Goal: Task Accomplishment & Management: Use online tool/utility

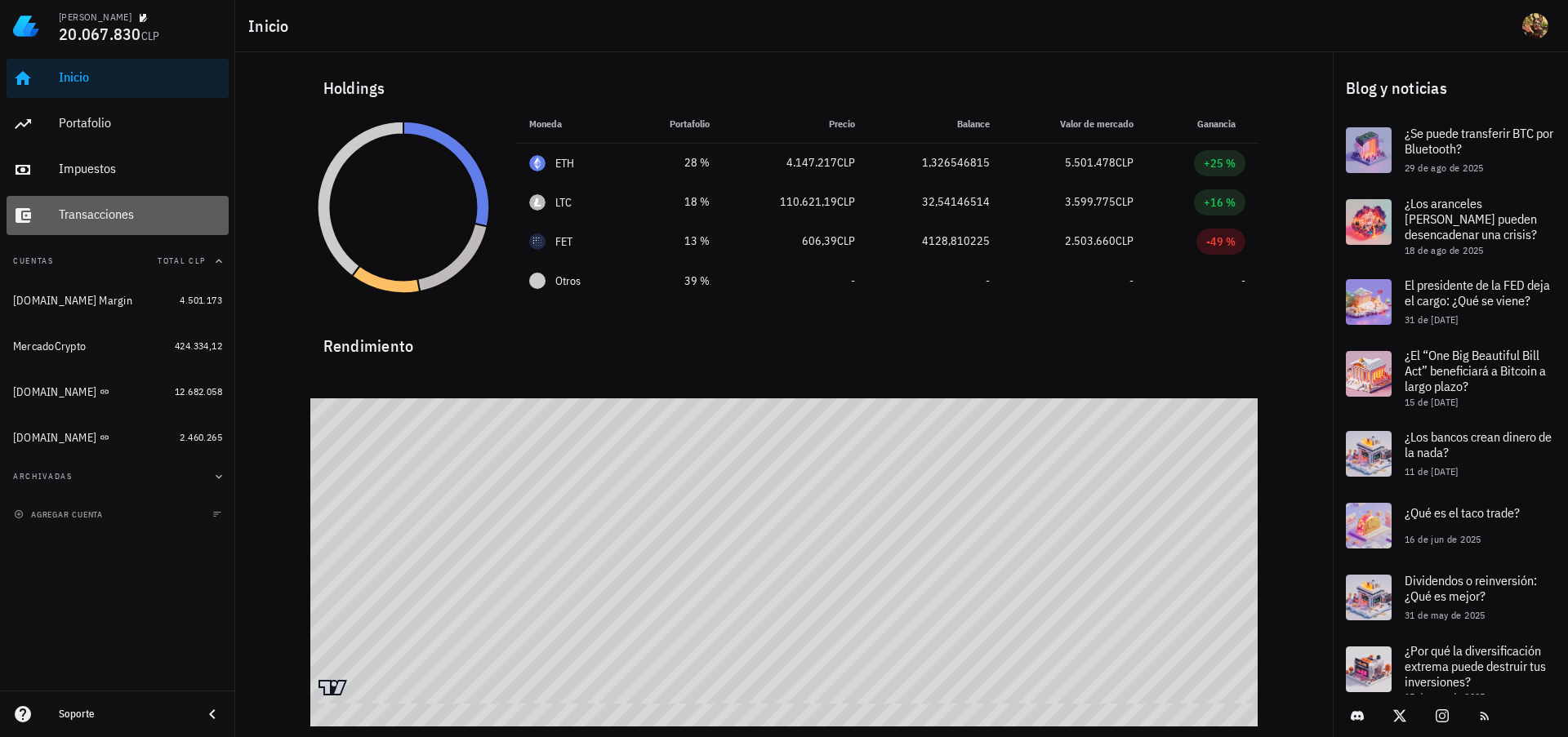
click at [99, 219] on div "Transacciones" at bounding box center [140, 214] width 164 height 16
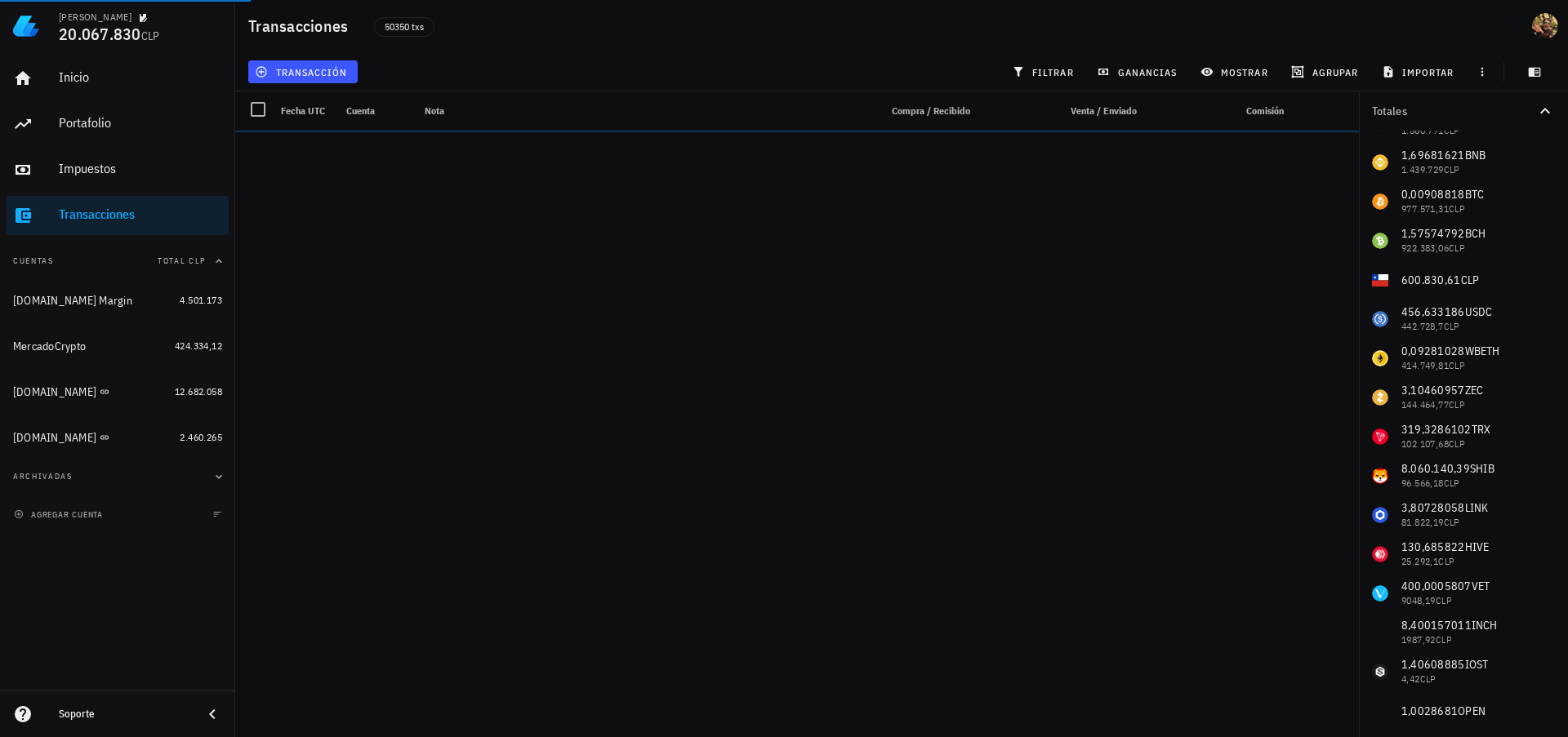
scroll to position [269, 0]
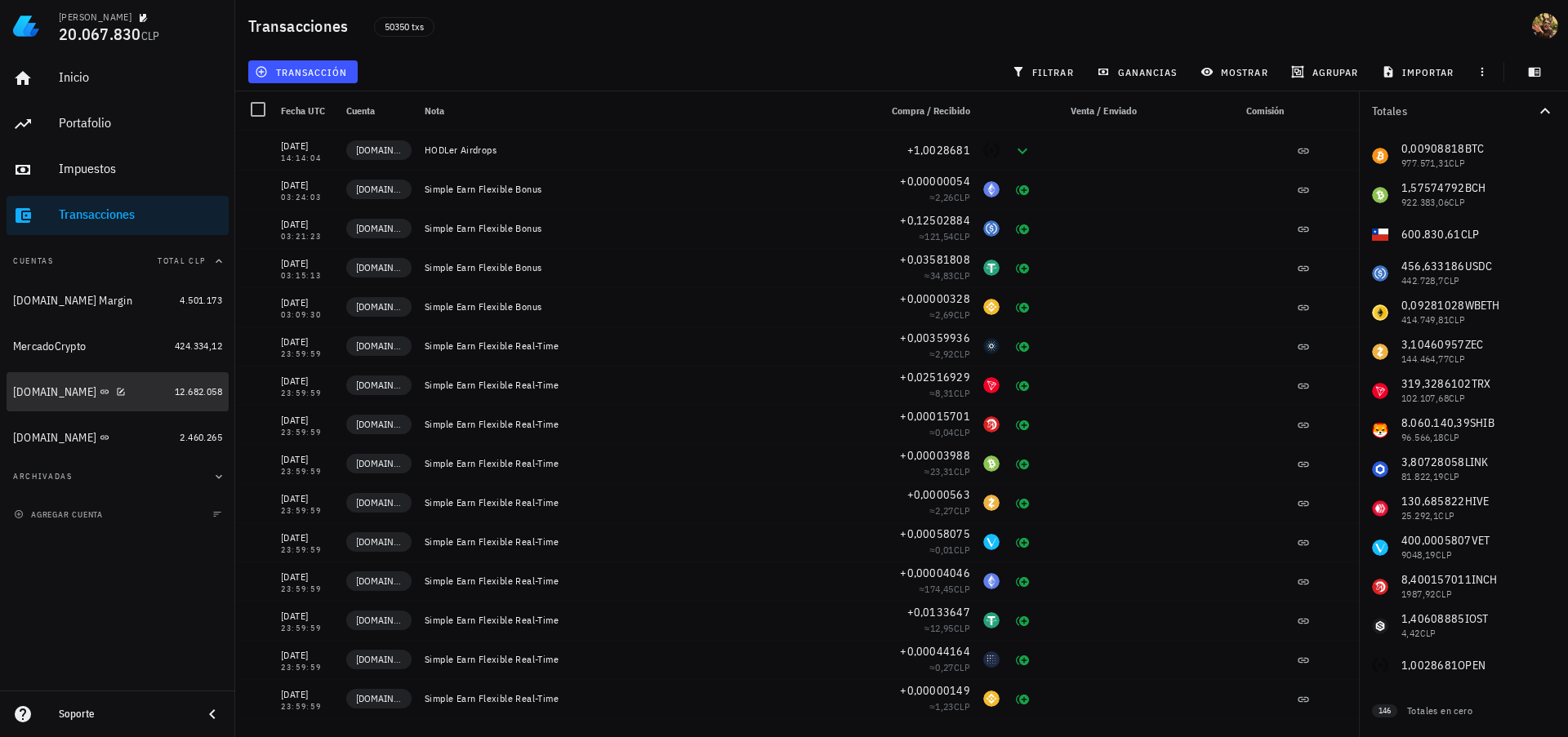
click at [49, 399] on div "[DOMAIN_NAME]" at bounding box center [55, 393] width 83 height 14
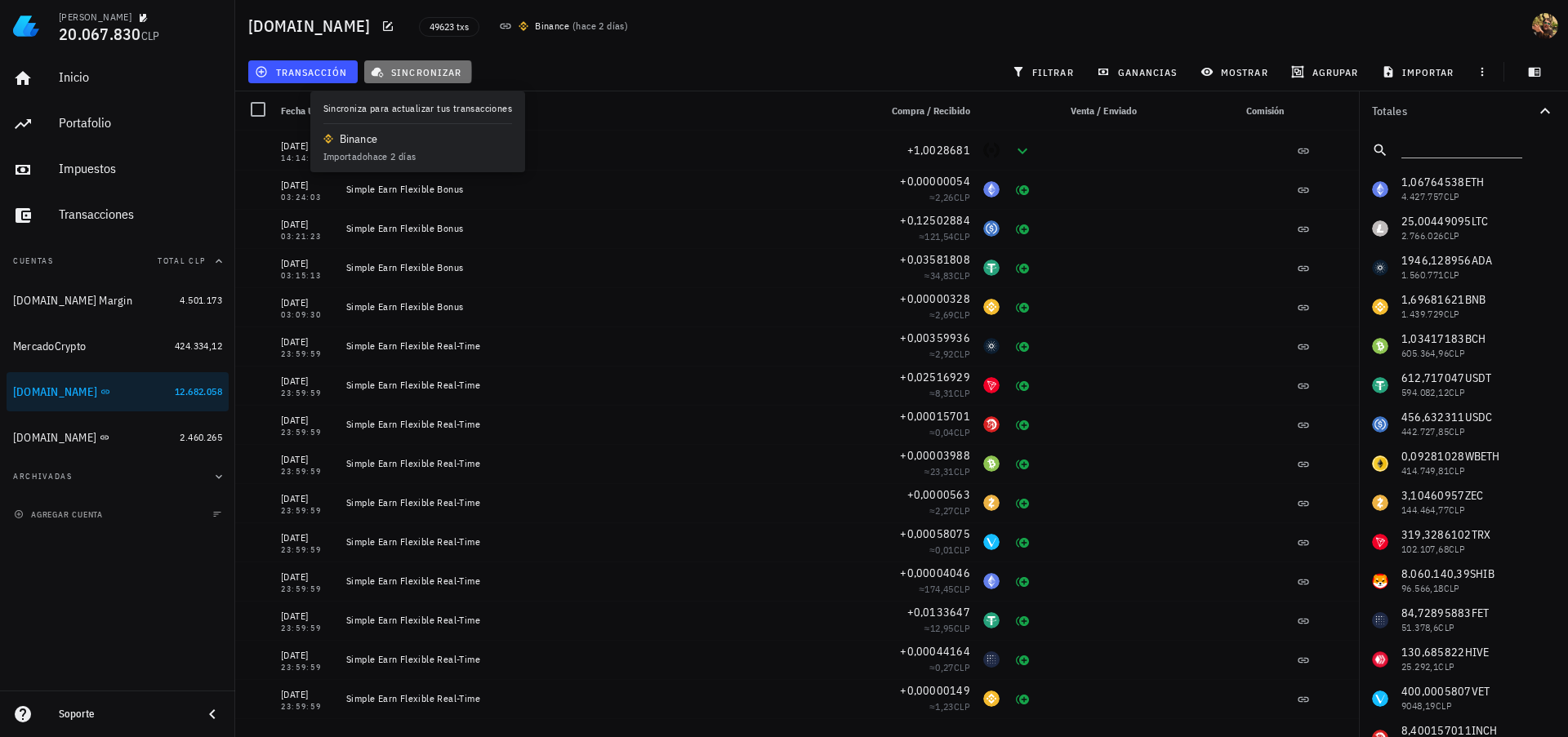
click at [427, 71] on span "sincronizar" at bounding box center [418, 71] width 87 height 13
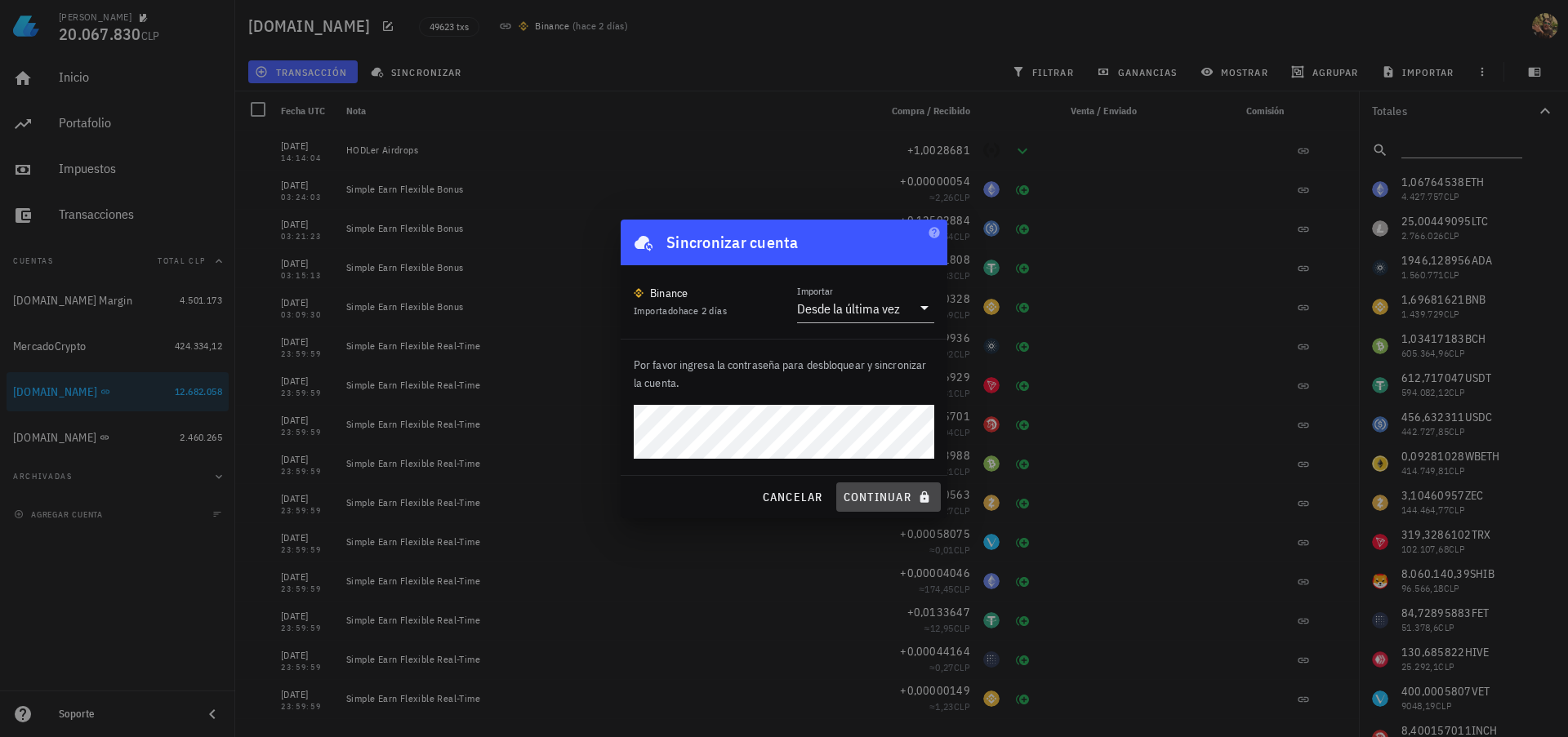
click at [859, 498] on span "continuar" at bounding box center [888, 497] width 91 height 15
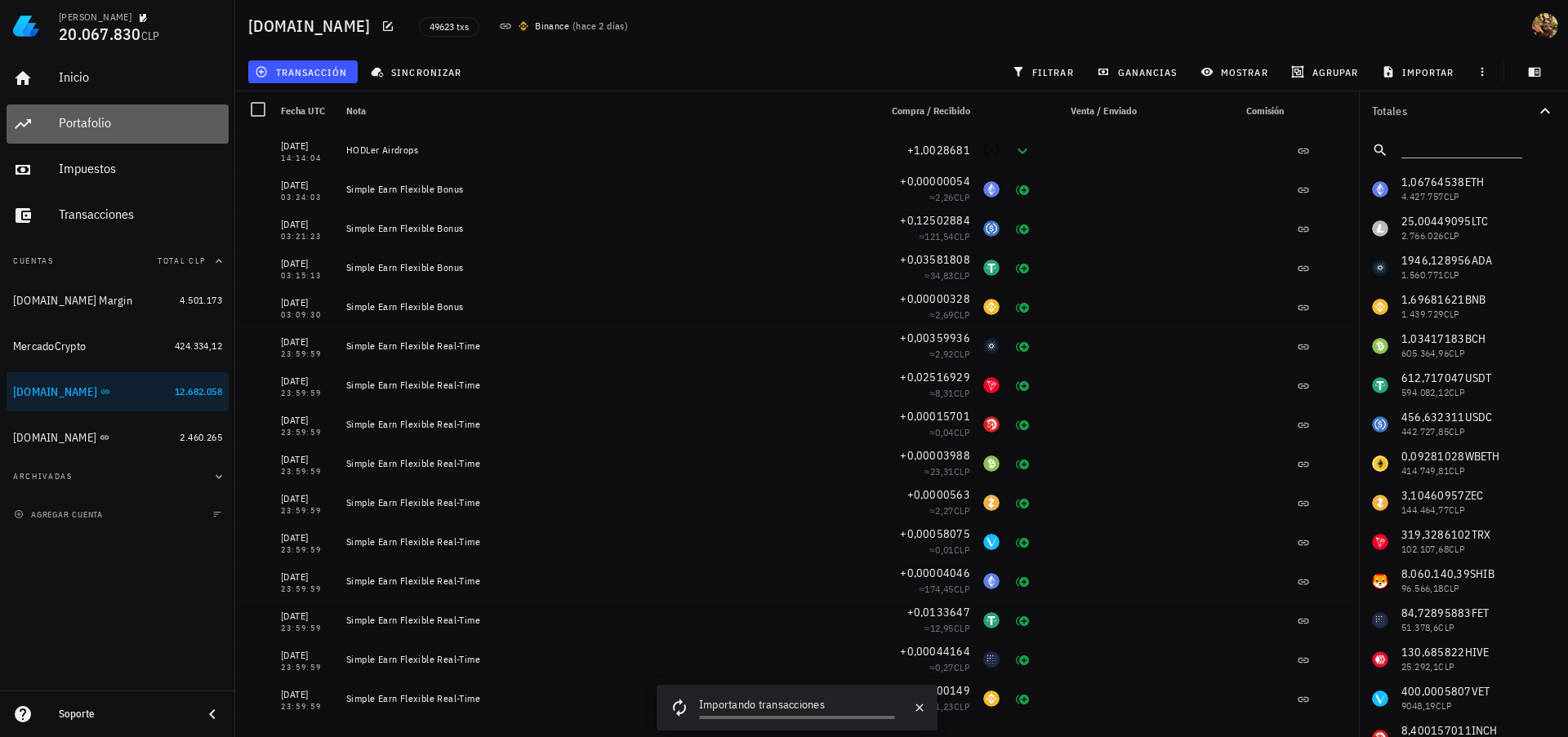
click at [113, 131] on div "Portafolio" at bounding box center [140, 123] width 164 height 16
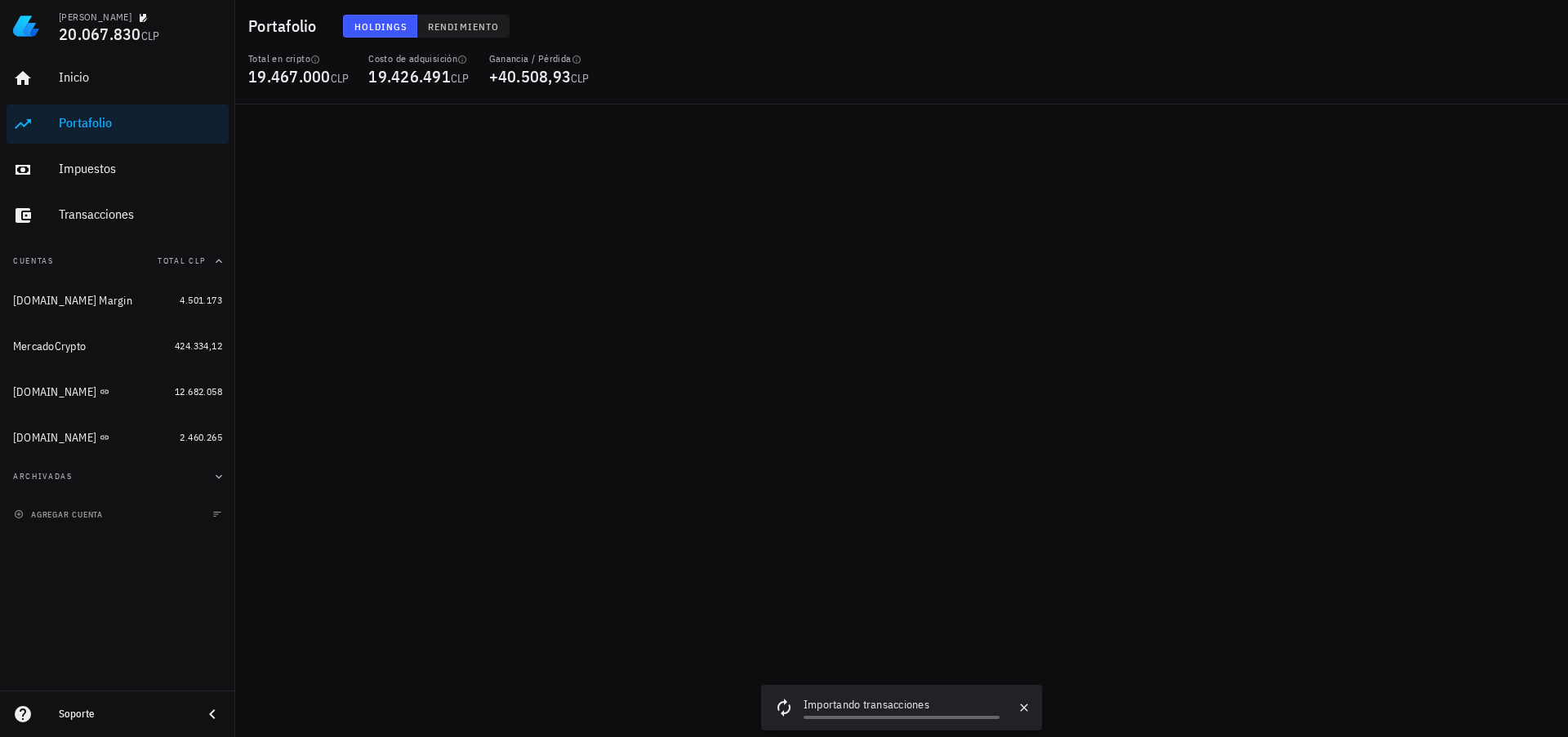
click at [478, 26] on span "Rendimiento" at bounding box center [462, 27] width 71 height 12
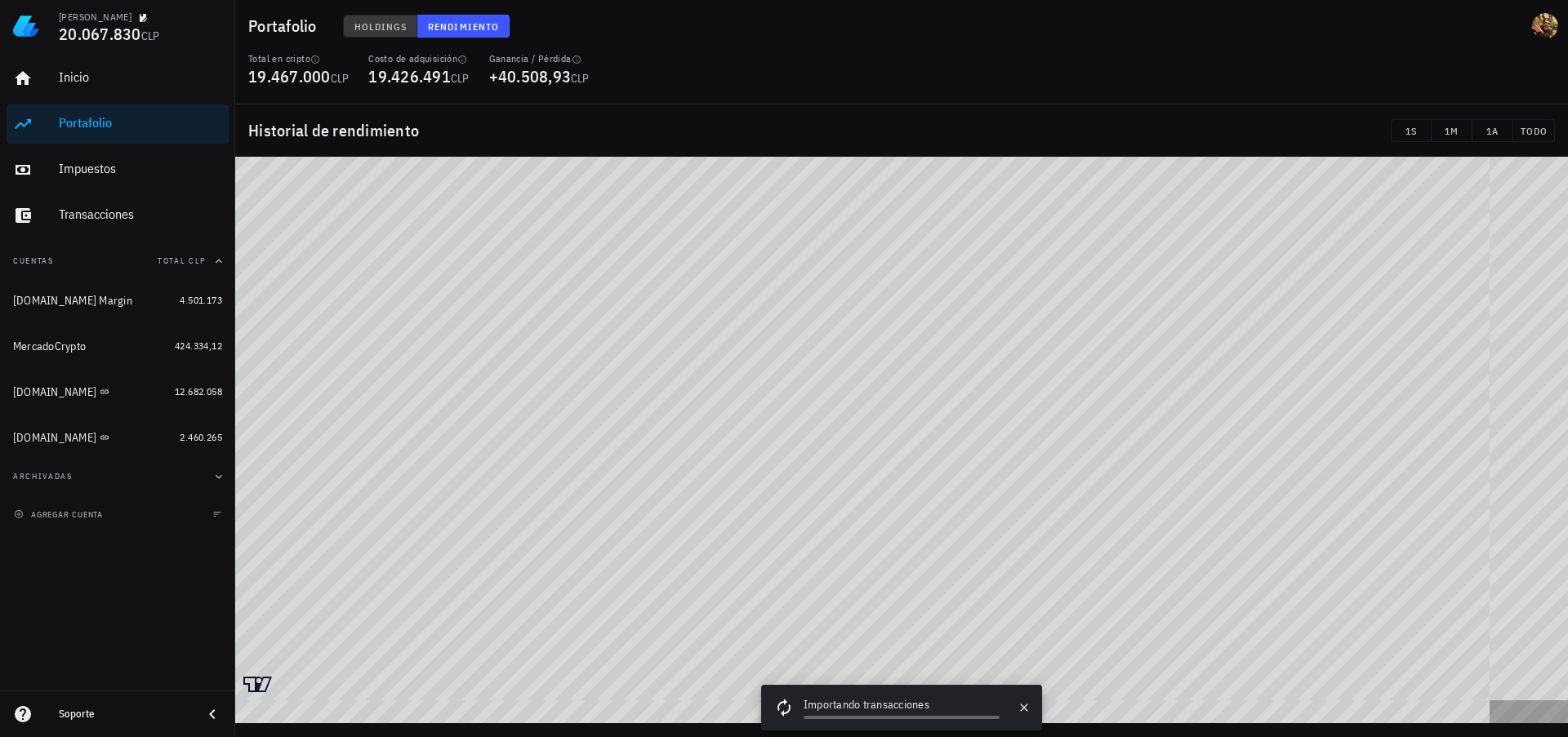
click at [370, 31] on span "Holdings" at bounding box center [380, 27] width 54 height 12
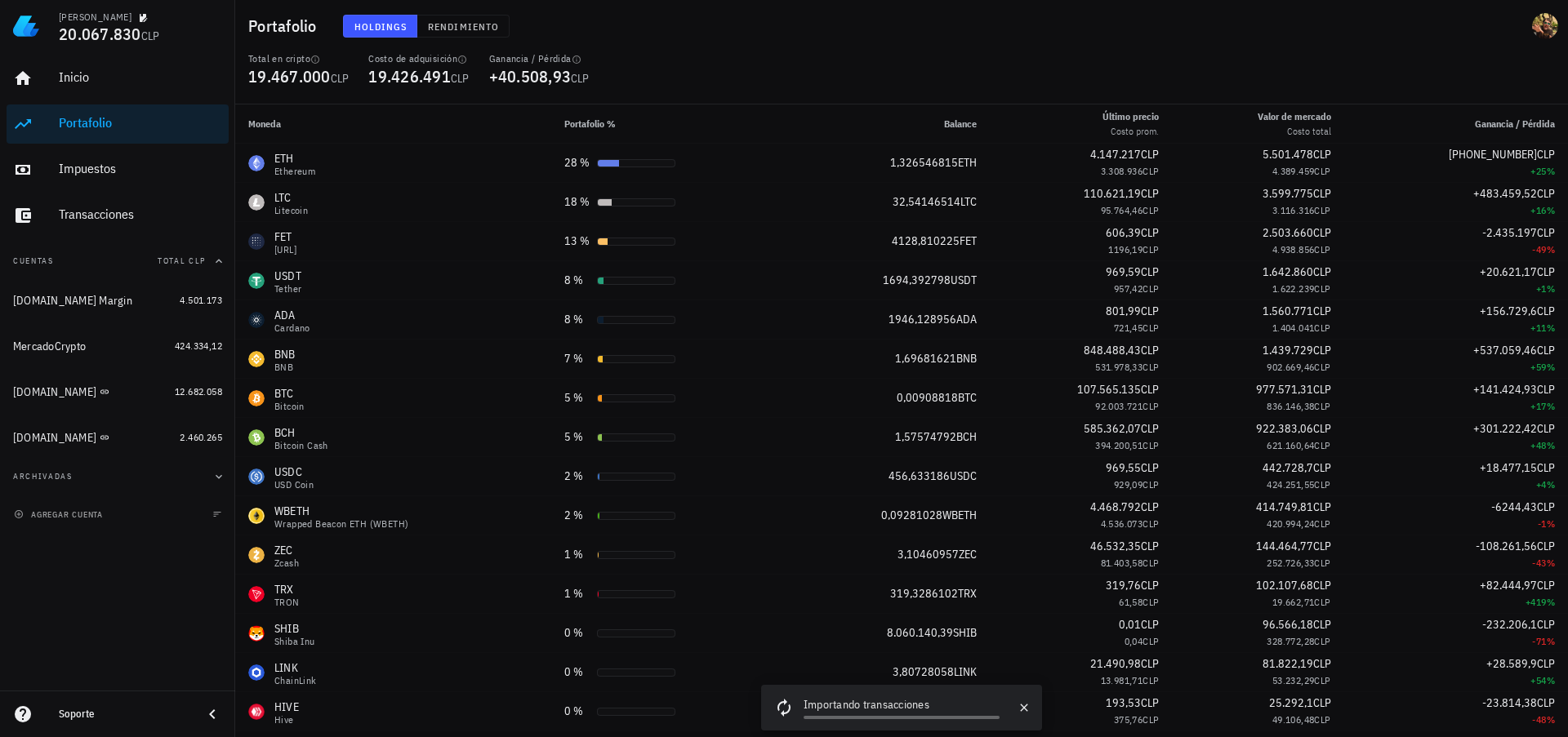
click at [519, 21] on div "Holdings Rendimiento" at bounding box center [681, 26] width 695 height 43
click at [453, 26] on span "Rendimiento" at bounding box center [462, 27] width 71 height 12
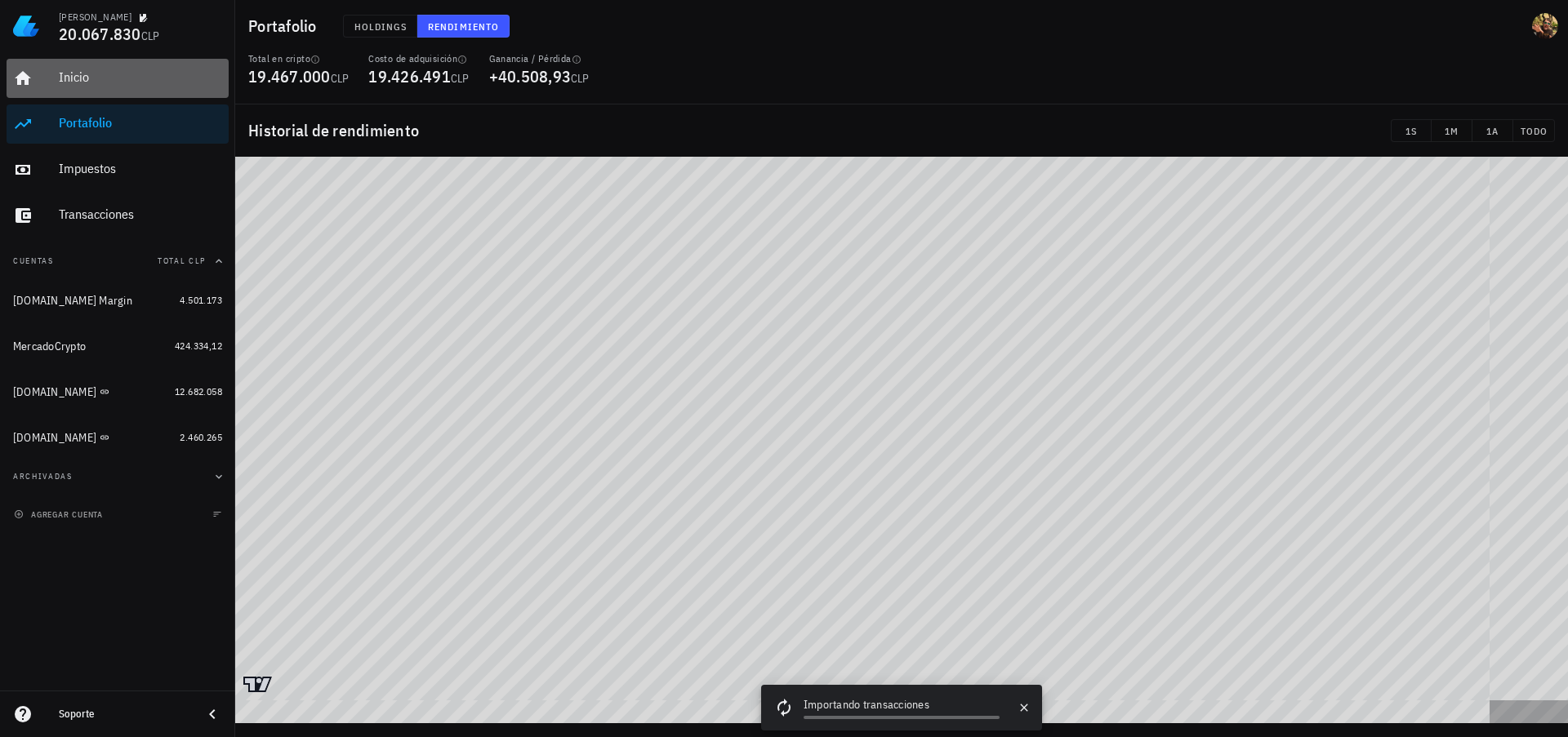
click at [64, 68] on div "Inicio" at bounding box center [140, 77] width 164 height 37
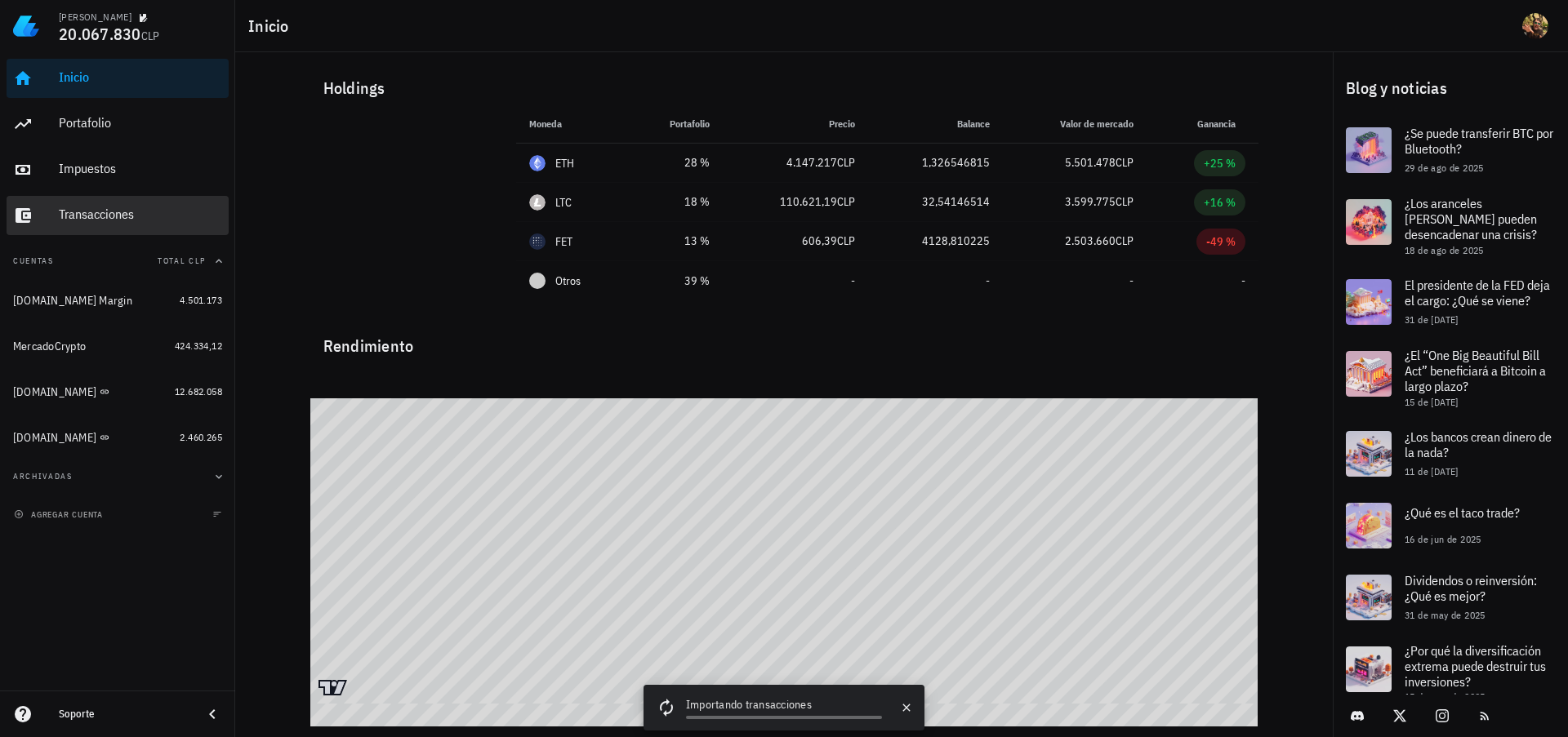
click at [99, 208] on div "Transacciones" at bounding box center [140, 214] width 164 height 16
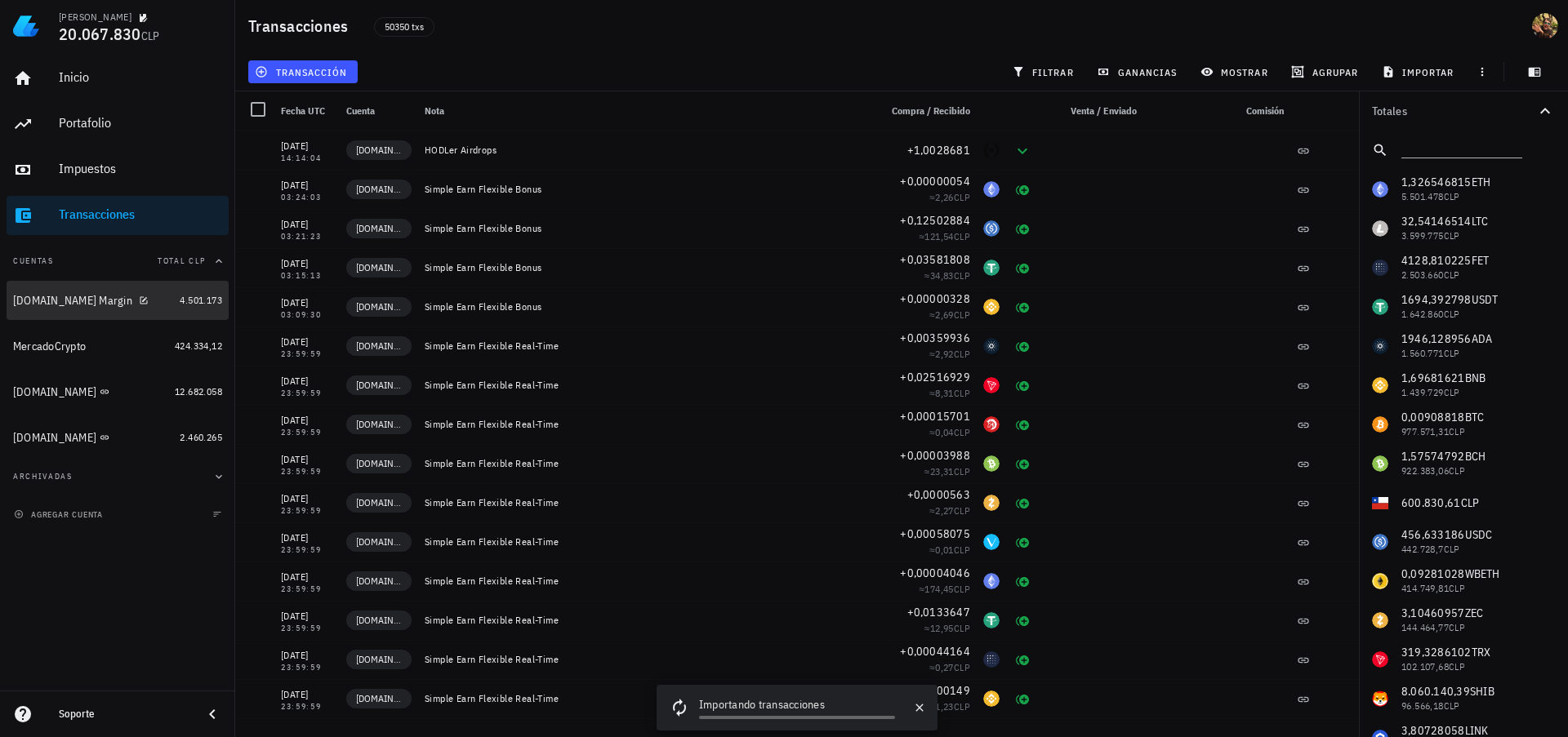
click at [58, 293] on div "[DOMAIN_NAME] Margin" at bounding box center [92, 301] width 160 height 16
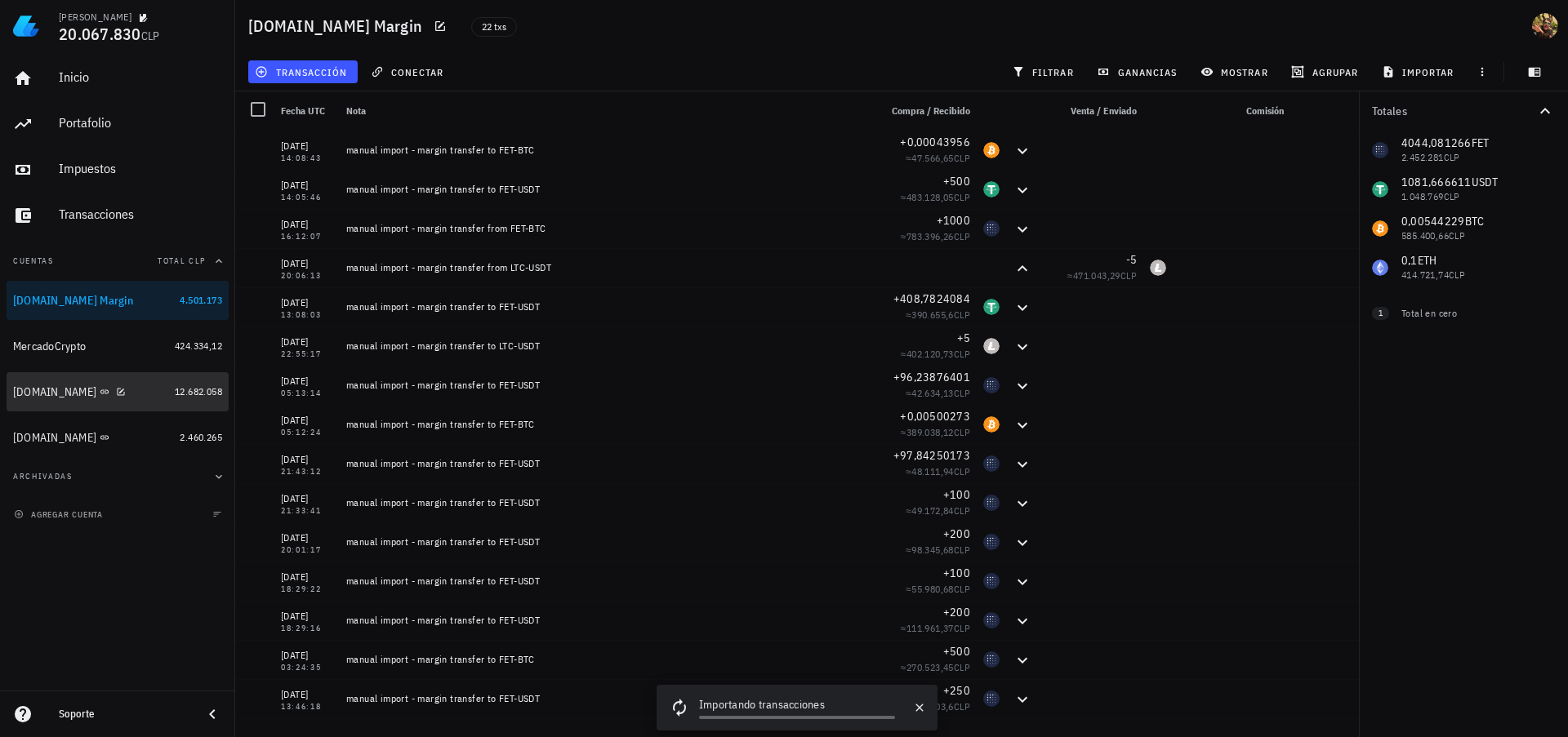
click at [27, 392] on div "[DOMAIN_NAME]" at bounding box center [55, 393] width 83 height 14
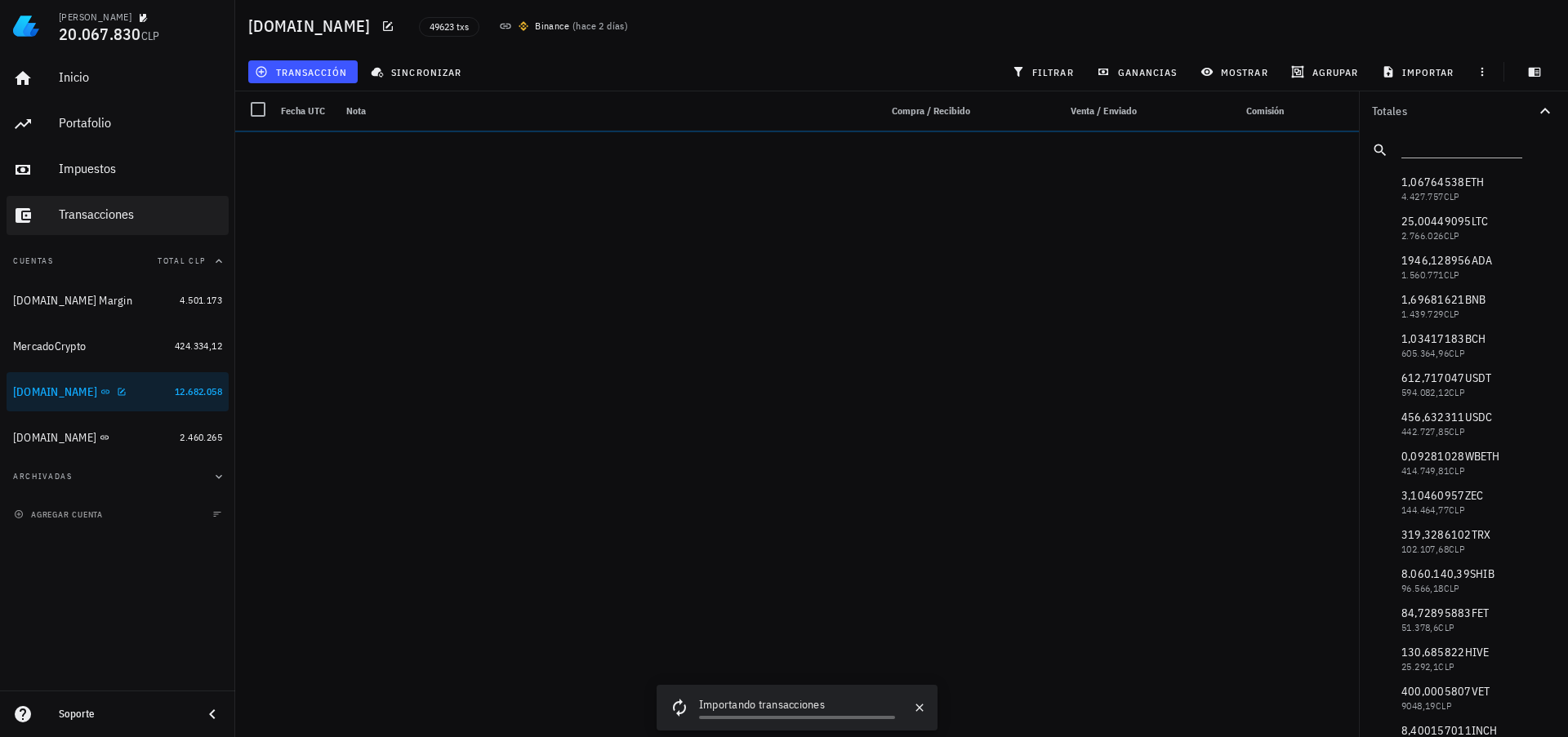
click at [1053, 71] on span "filtrar" at bounding box center [1044, 71] width 59 height 13
click at [68, 345] on div "MercadoCrypto" at bounding box center [49, 346] width 72 height 14
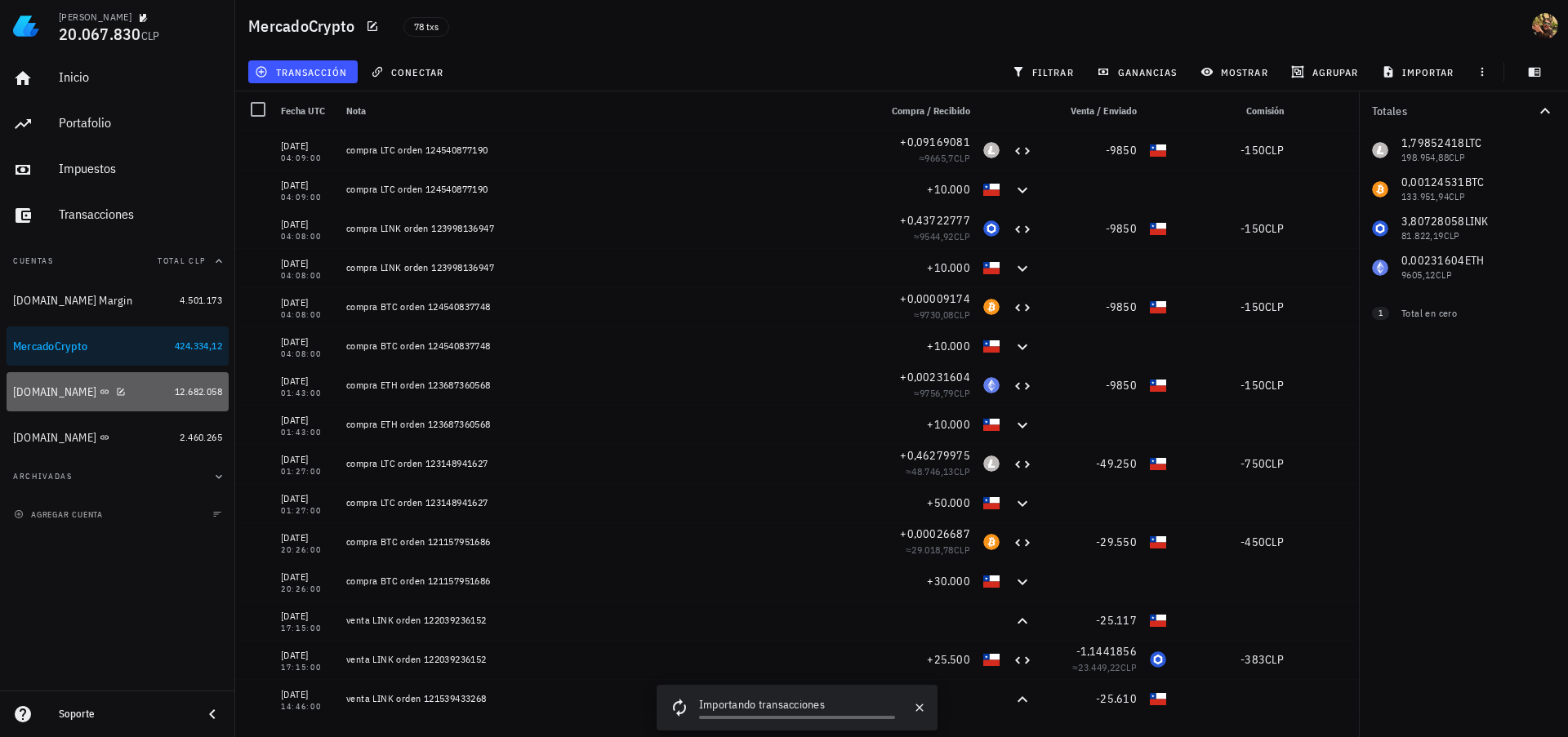
drag, startPoint x: 10, startPoint y: 394, endPoint x: 567, endPoint y: 376, distance: 557.3
click at [11, 394] on link "[DOMAIN_NAME] 12.682.058" at bounding box center [118, 392] width 222 height 40
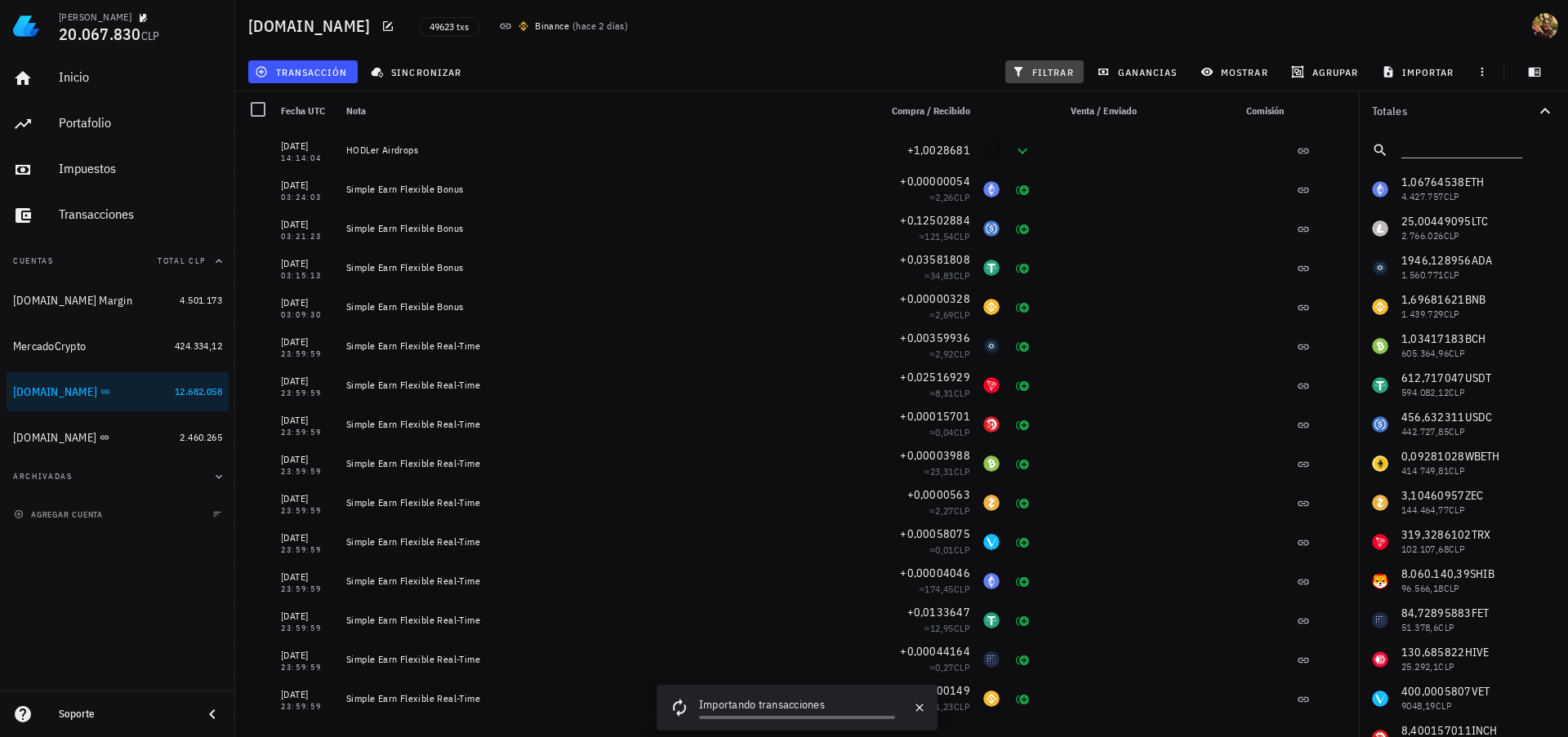
click at [1057, 71] on span "filtrar" at bounding box center [1044, 71] width 59 height 13
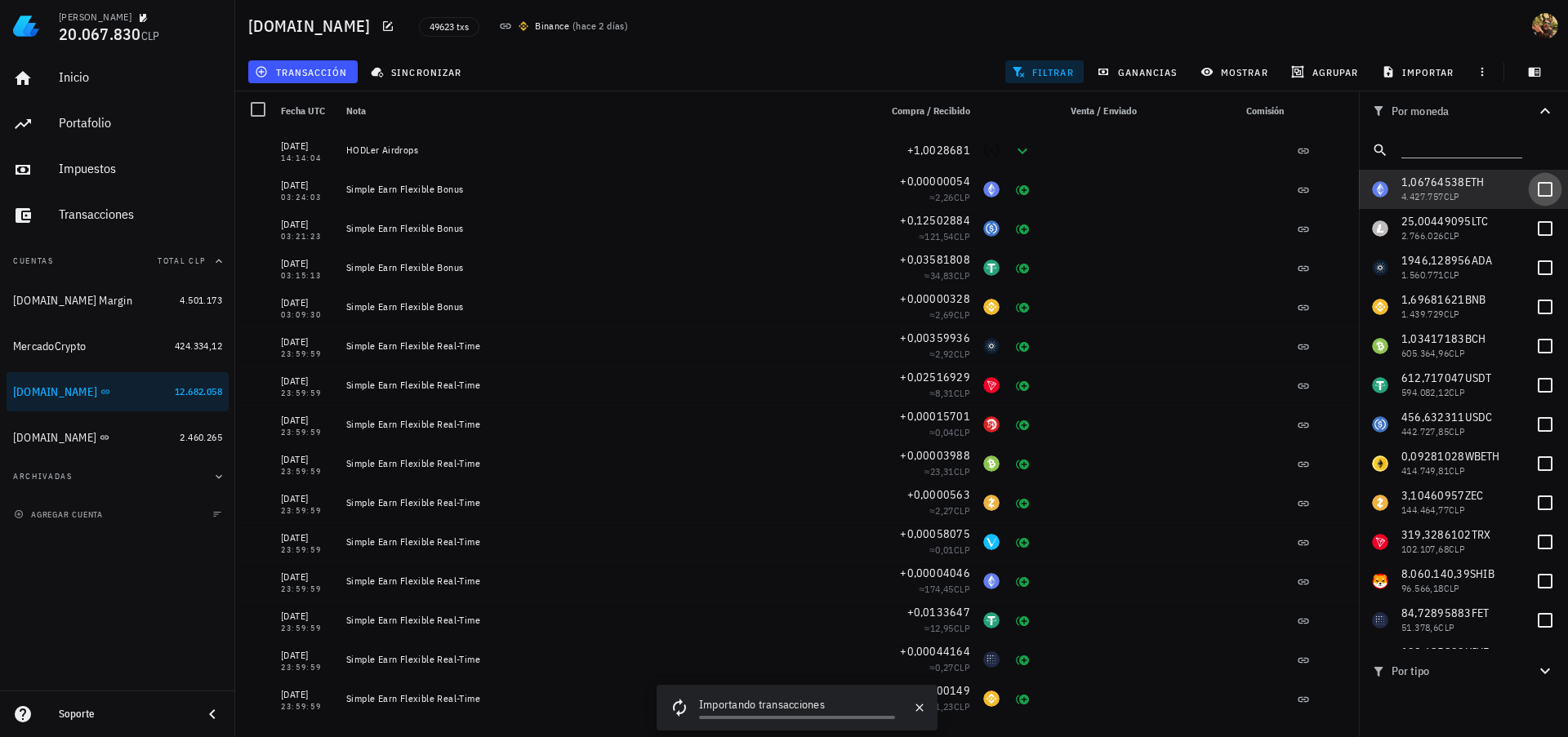
click at [1531, 187] on div at bounding box center [1545, 189] width 28 height 28
checkbox input "true"
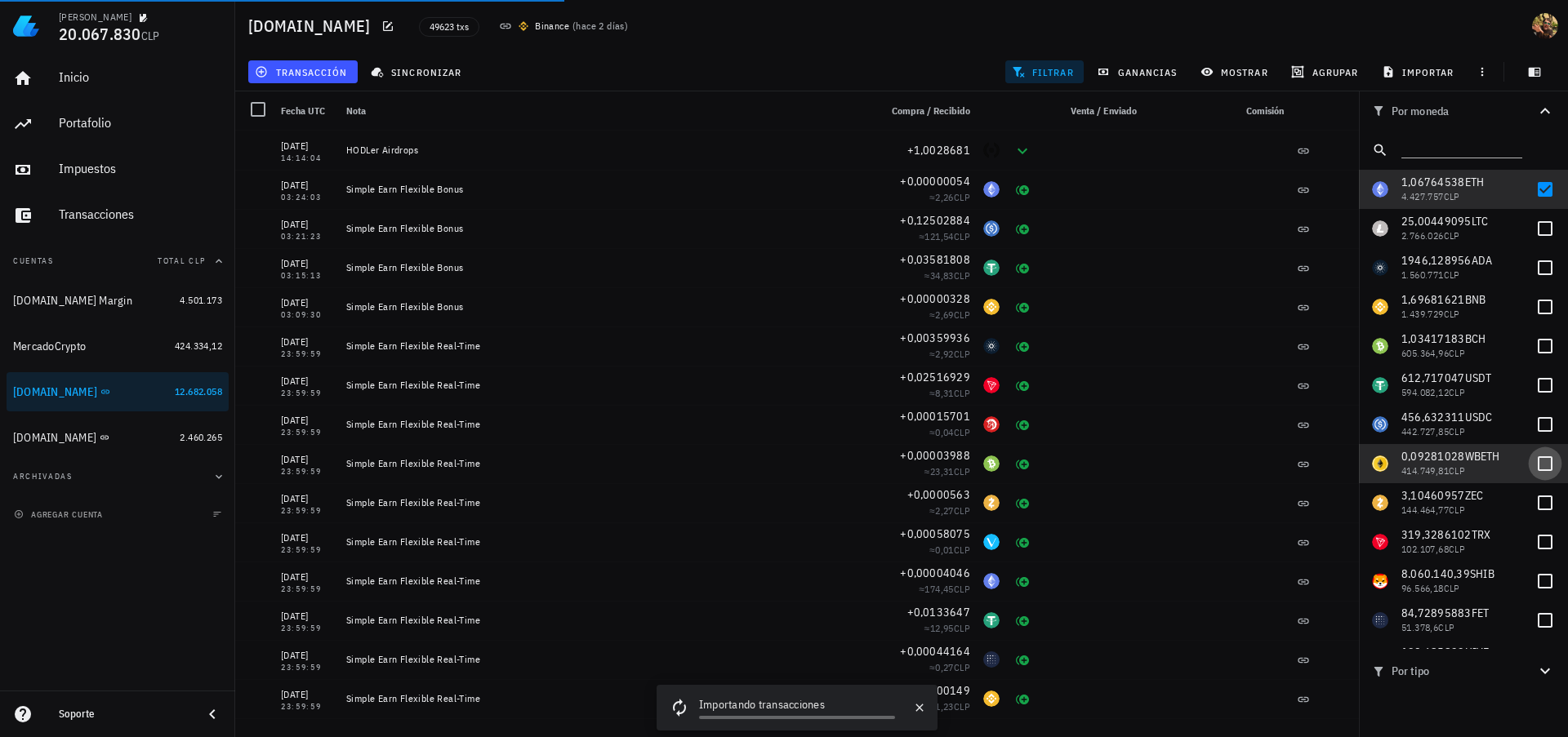
click at [1531, 459] on div at bounding box center [1545, 464] width 28 height 28
checkbox input "true"
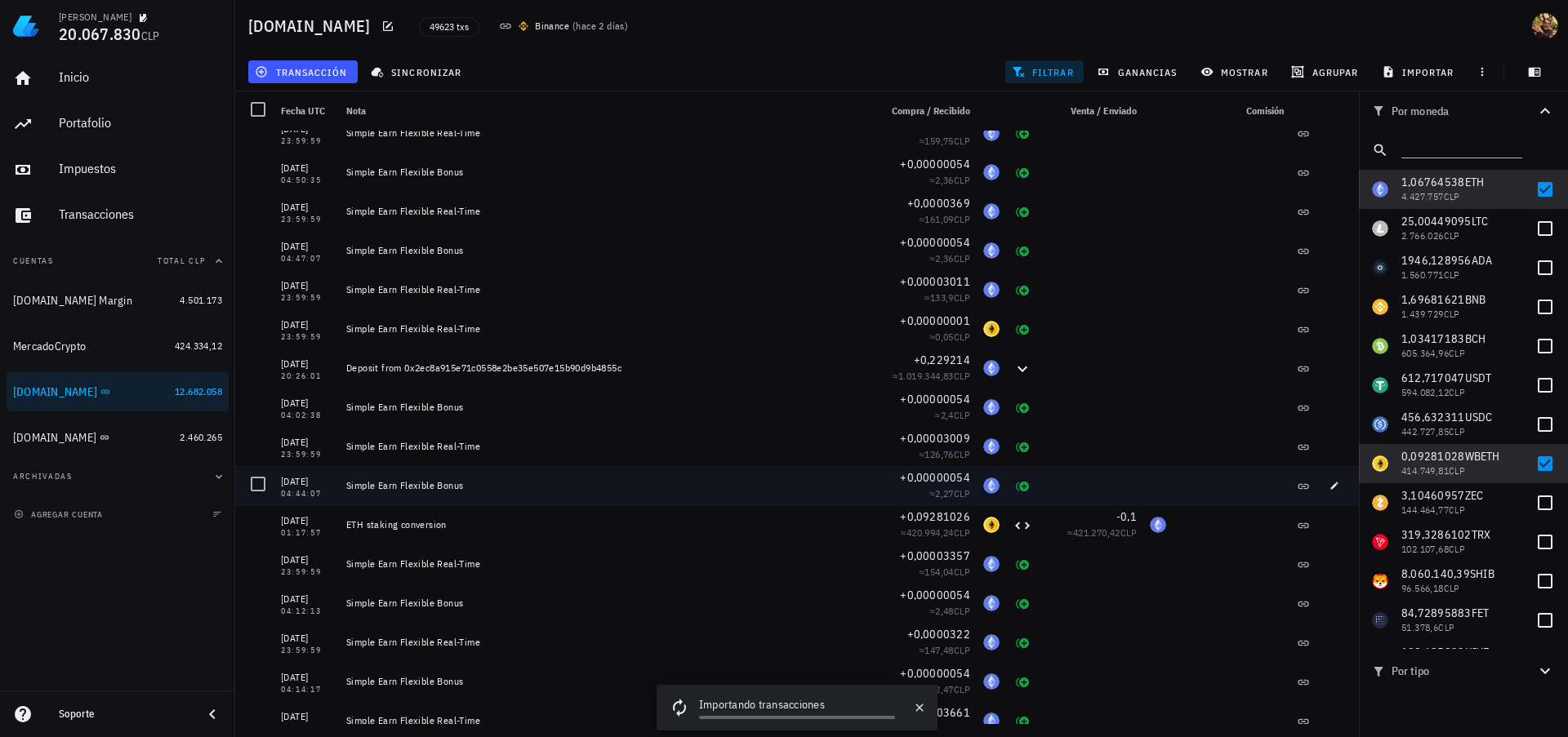
scroll to position [581, 0]
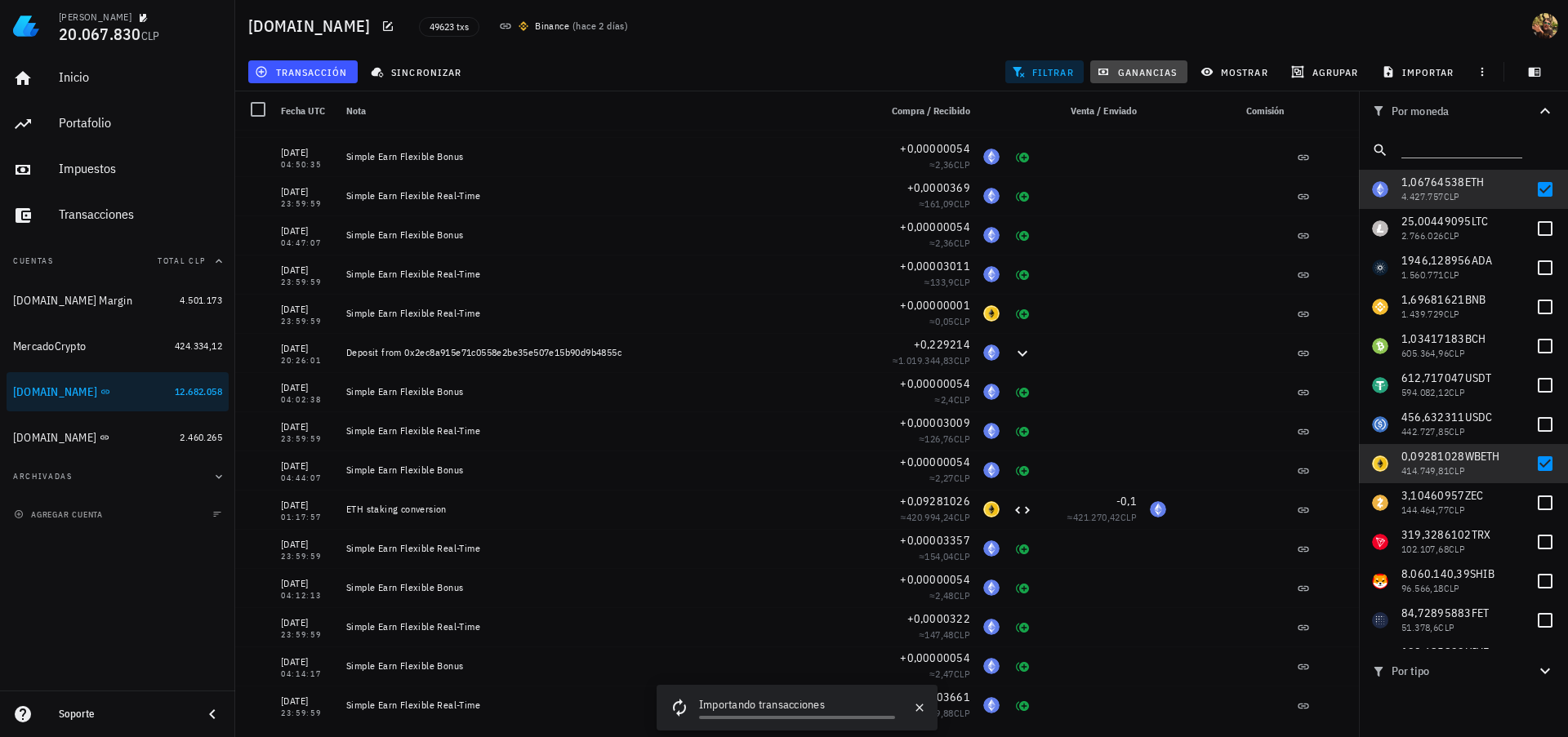
click at [1132, 77] on span "ganancias" at bounding box center [1138, 71] width 76 height 13
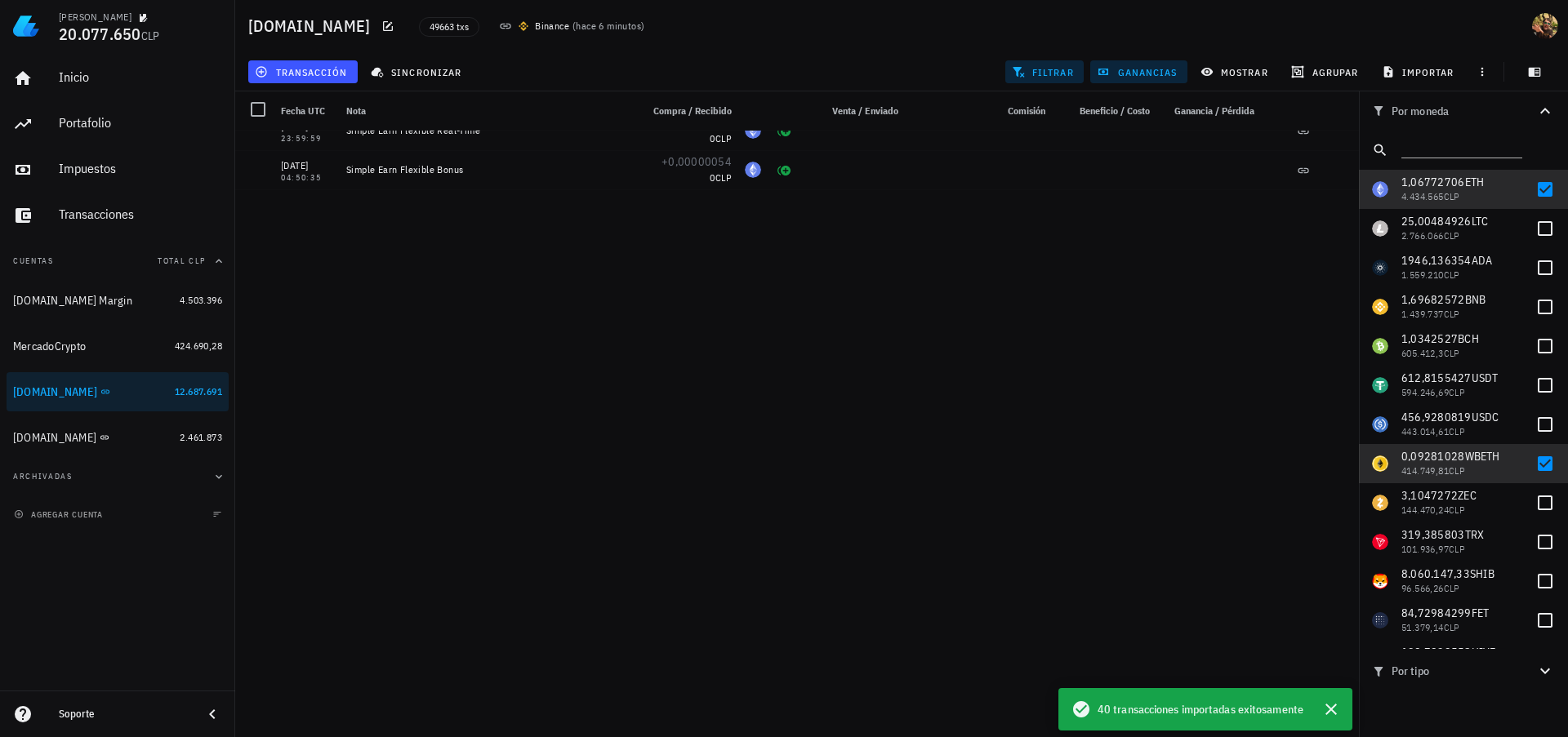
scroll to position [0, 0]
